Goal: Find specific page/section: Find specific page/section

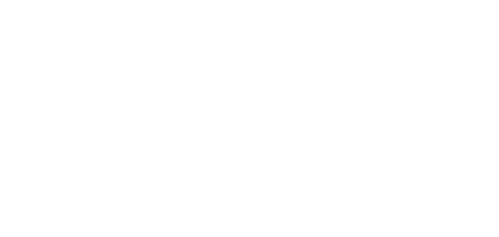
drag, startPoint x: 391, startPoint y: 13, endPoint x: 390, endPoint y: 17, distance: 3.3
